Goal: Task Accomplishment & Management: Complete application form

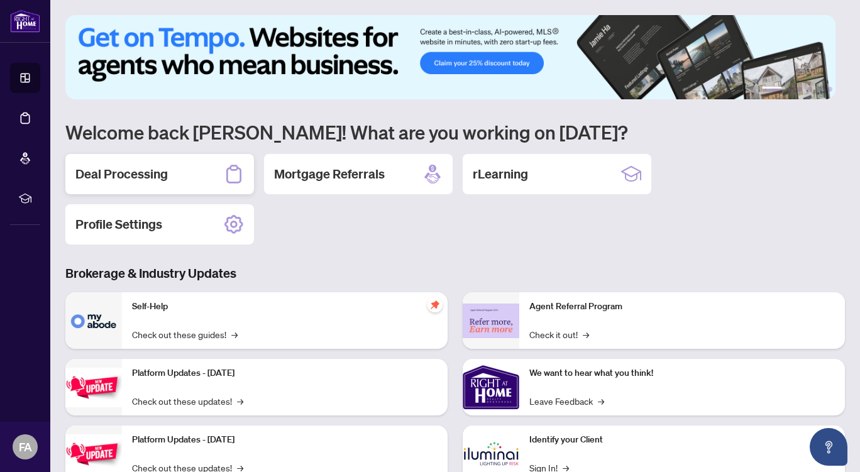
click at [163, 178] on h2 "Deal Processing" at bounding box center [121, 174] width 92 height 18
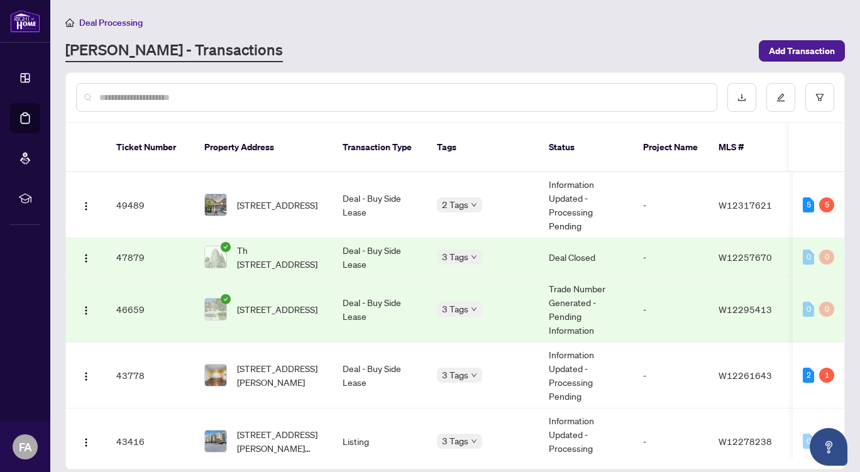
scroll to position [86, 0]
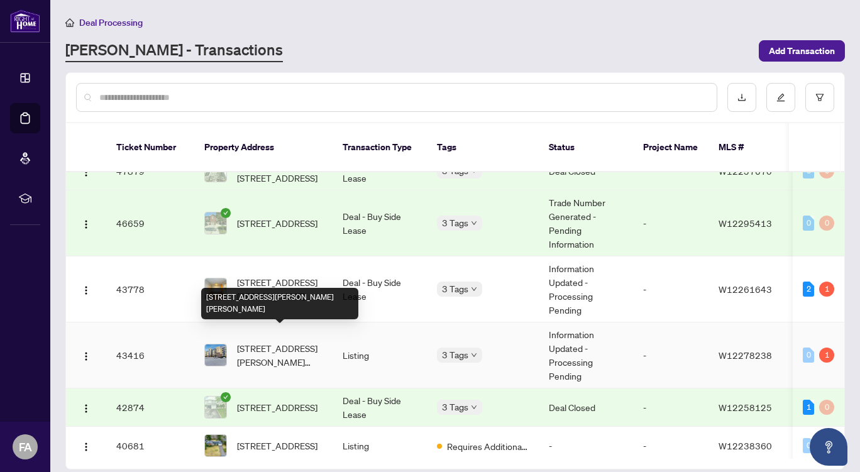
click at [310, 341] on span "[STREET_ADDRESS][PERSON_NAME][PERSON_NAME]" at bounding box center [279, 355] width 85 height 28
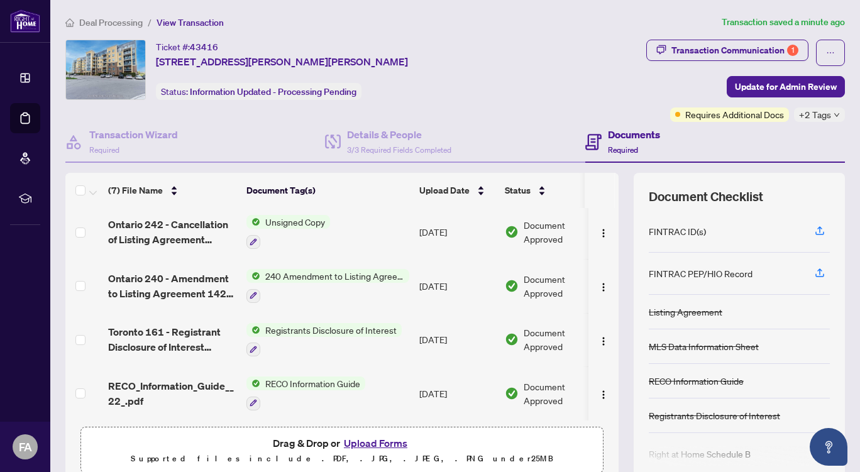
scroll to position [54, 0]
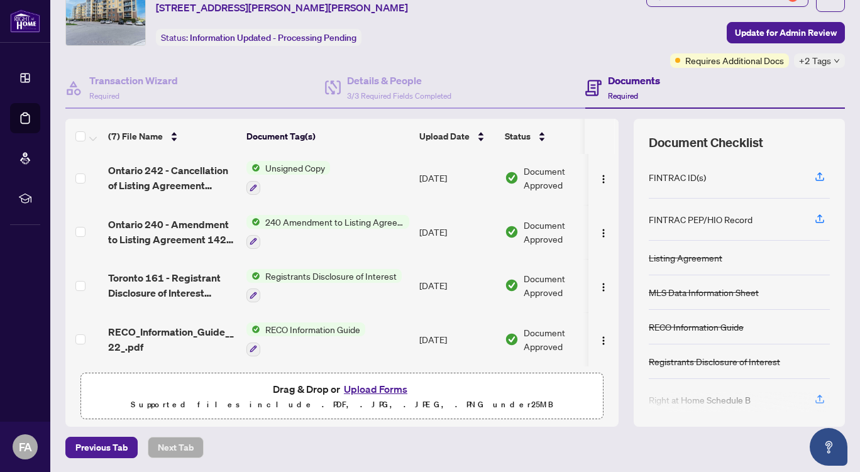
click at [374, 386] on button "Upload Forms" at bounding box center [375, 389] width 71 height 16
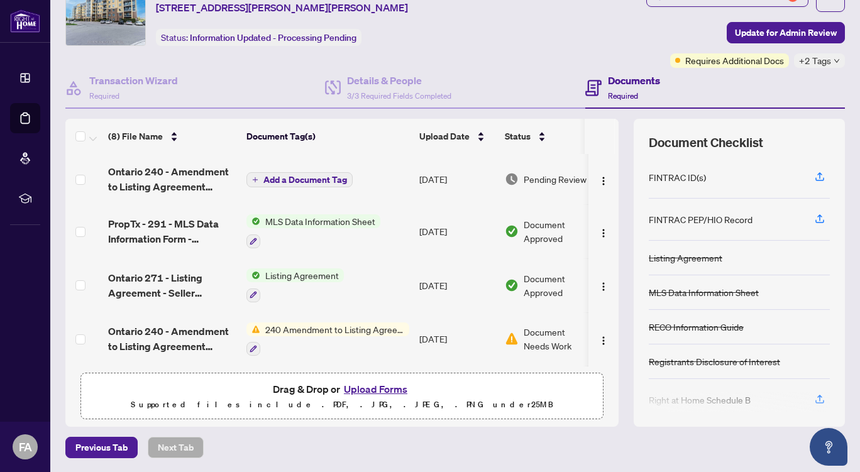
scroll to position [0, 0]
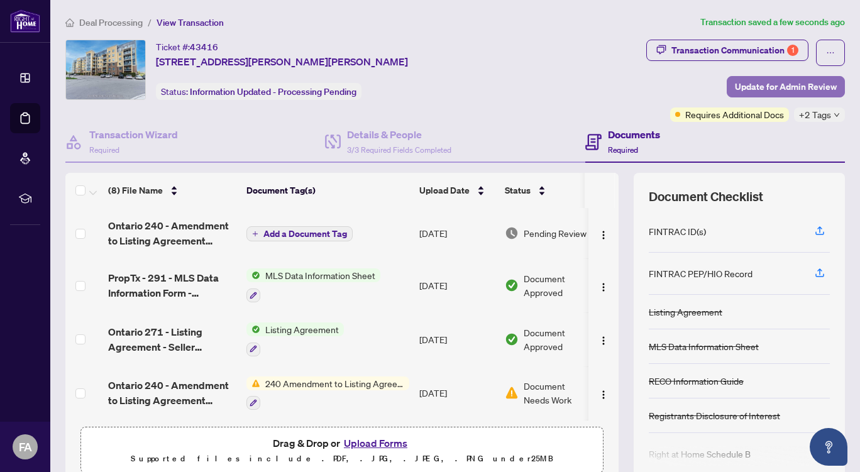
click at [761, 85] on span "Update for Admin Review" at bounding box center [786, 87] width 102 height 20
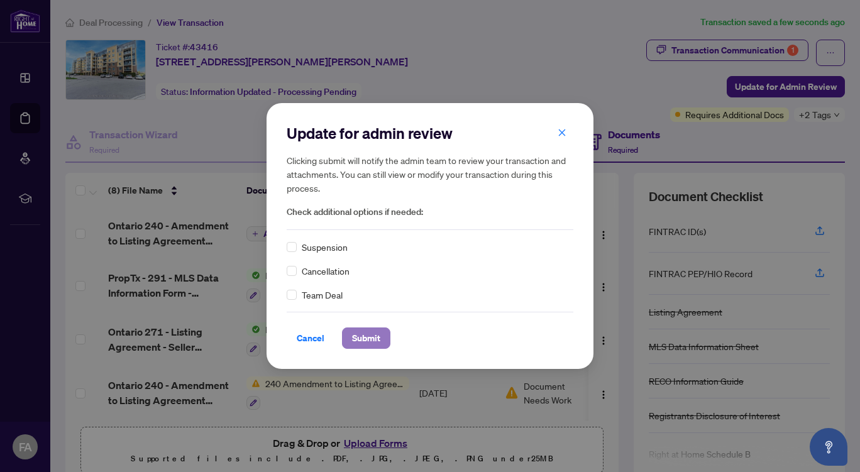
click at [362, 334] on span "Submit" at bounding box center [366, 338] width 28 height 20
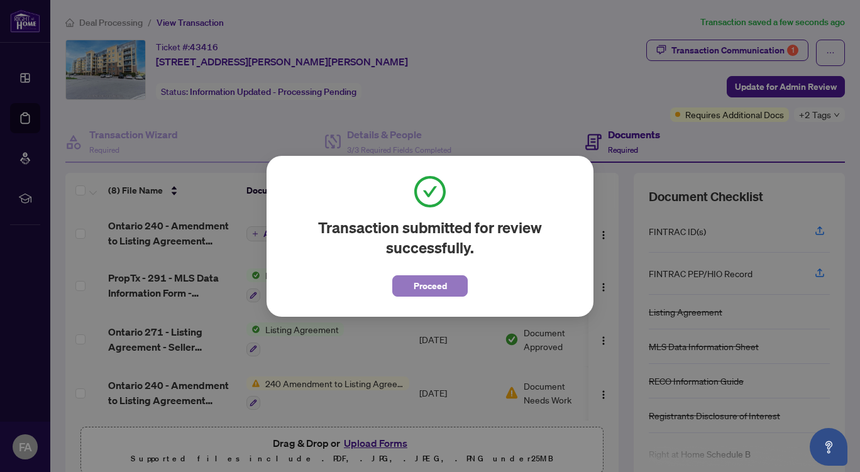
click at [439, 286] on span "Proceed" at bounding box center [429, 286] width 33 height 20
